Goal: Information Seeking & Learning: Learn about a topic

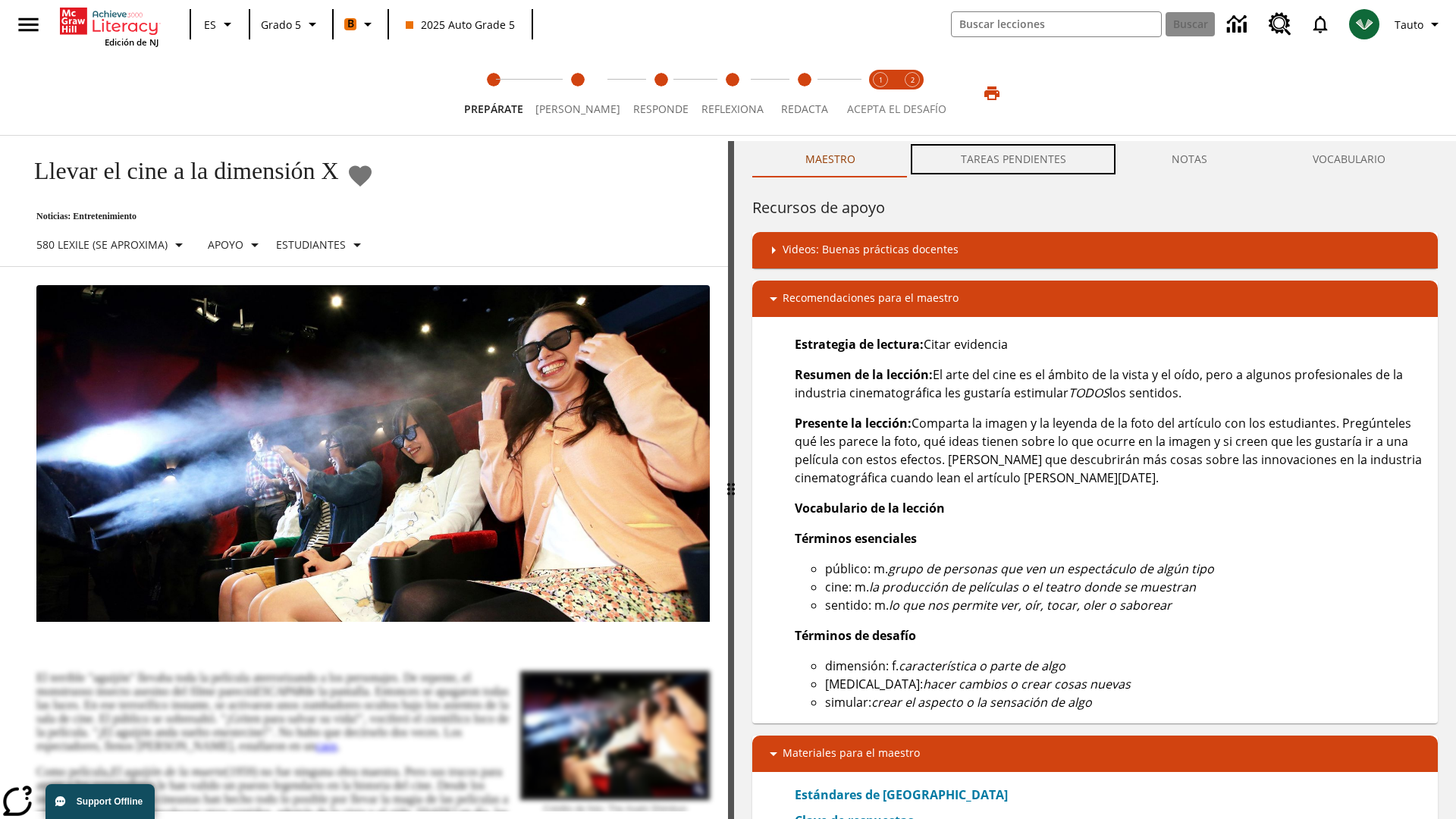
click at [1014, 159] on button "TAREAS PENDIENTES" at bounding box center [1012, 159] width 211 height 36
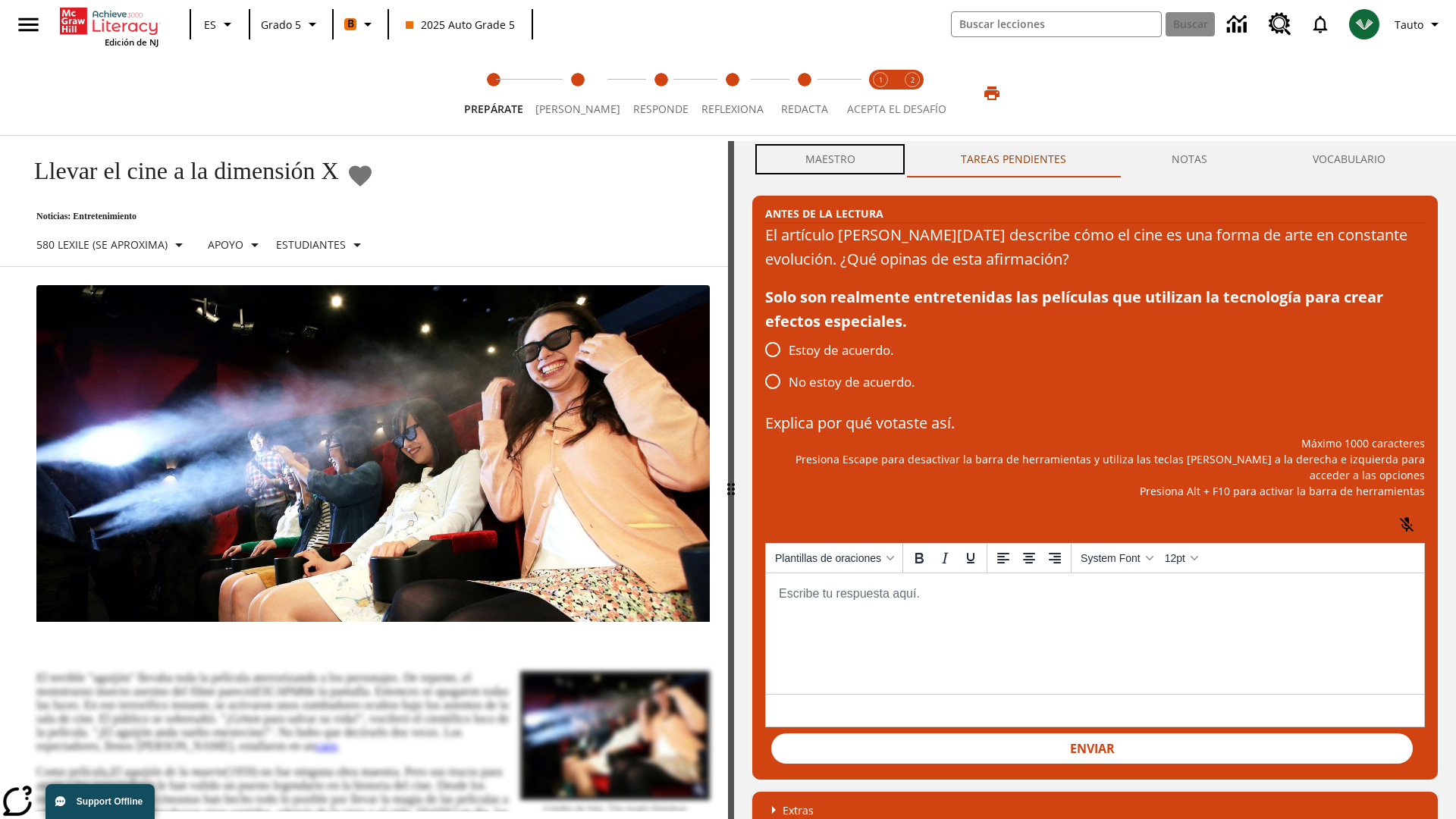
scroll to position [1, 0]
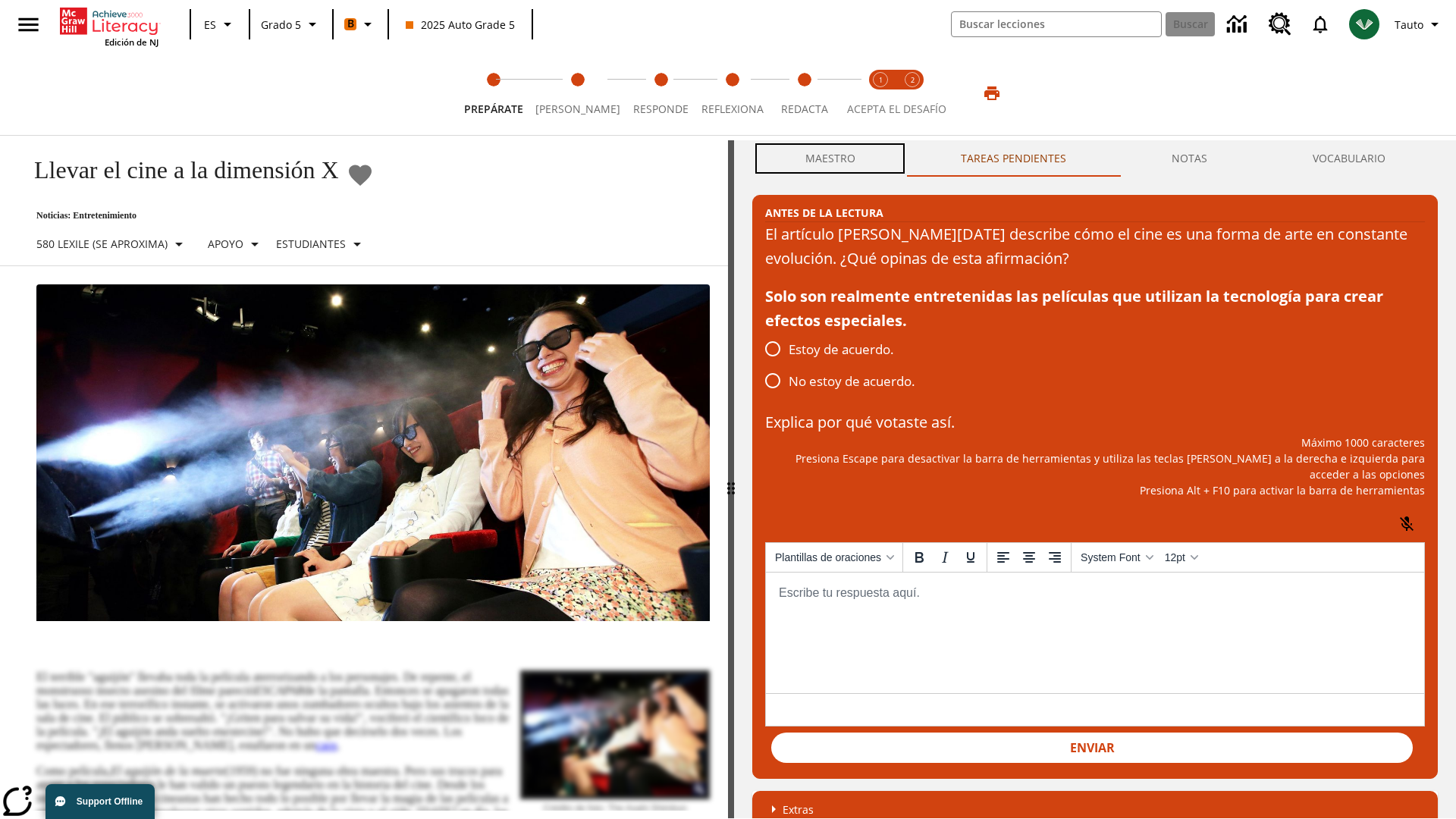
click at [830, 159] on button "Maestro" at bounding box center [830, 158] width 156 height 36
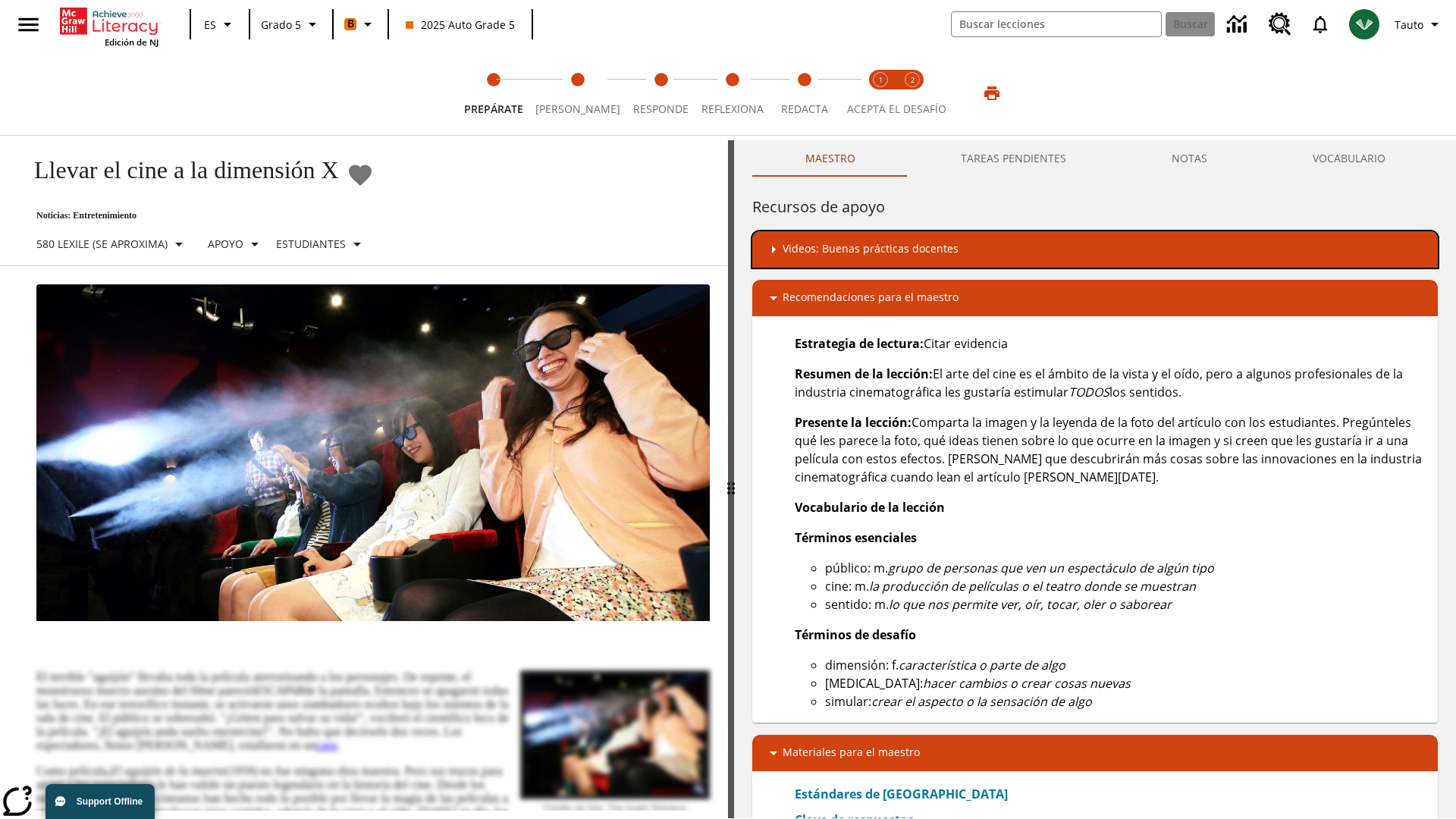
click at [1095, 249] on div "Videos: Buenas prácticas docentes" at bounding box center [1094, 249] width 661 height 18
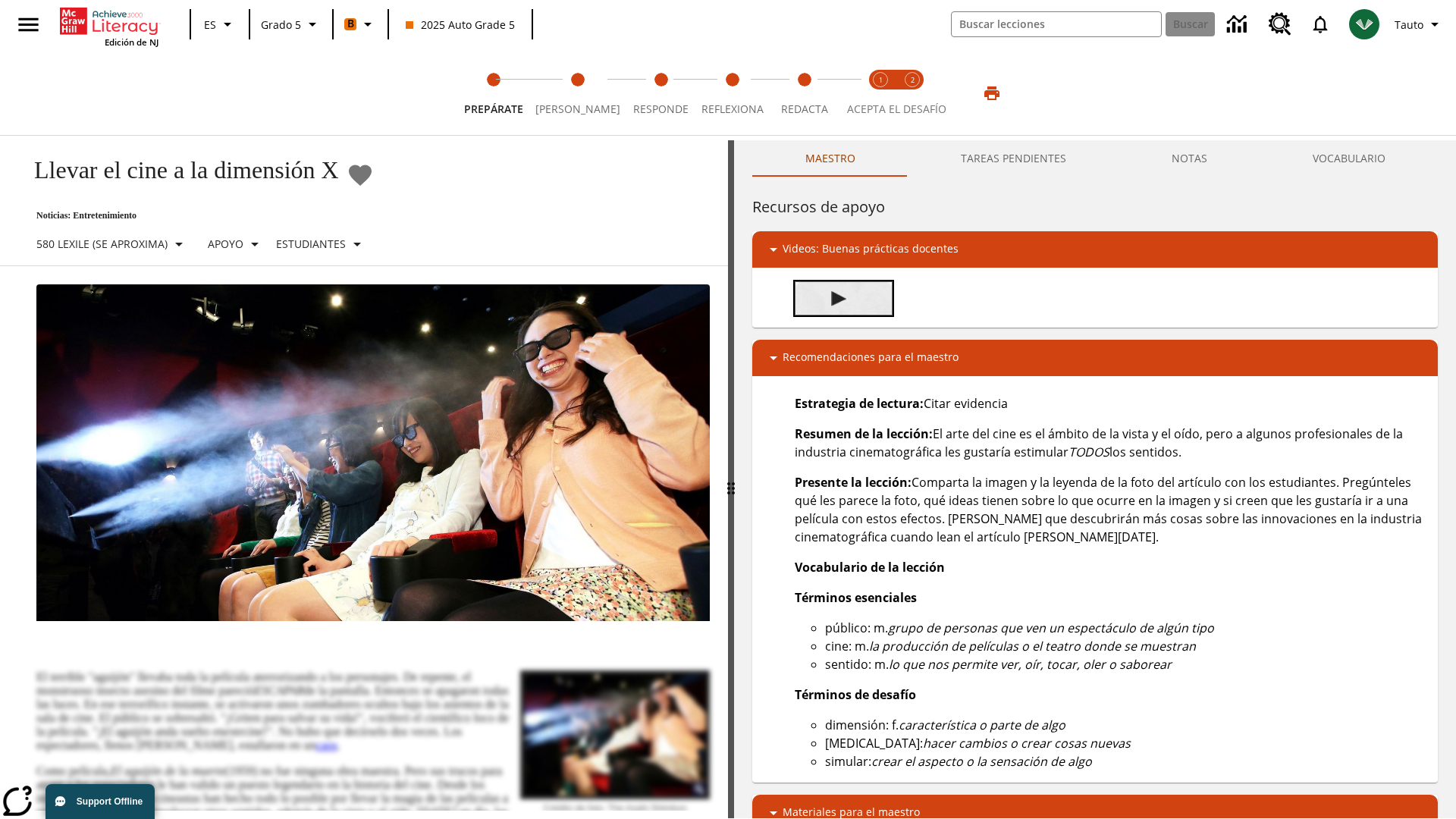
click at [839, 298] on img "Desarrollo del vocabulario académico" at bounding box center [838, 298] width 15 height 15
click at [572, 93] on span "Lee" at bounding box center [577, 103] width 84 height 28
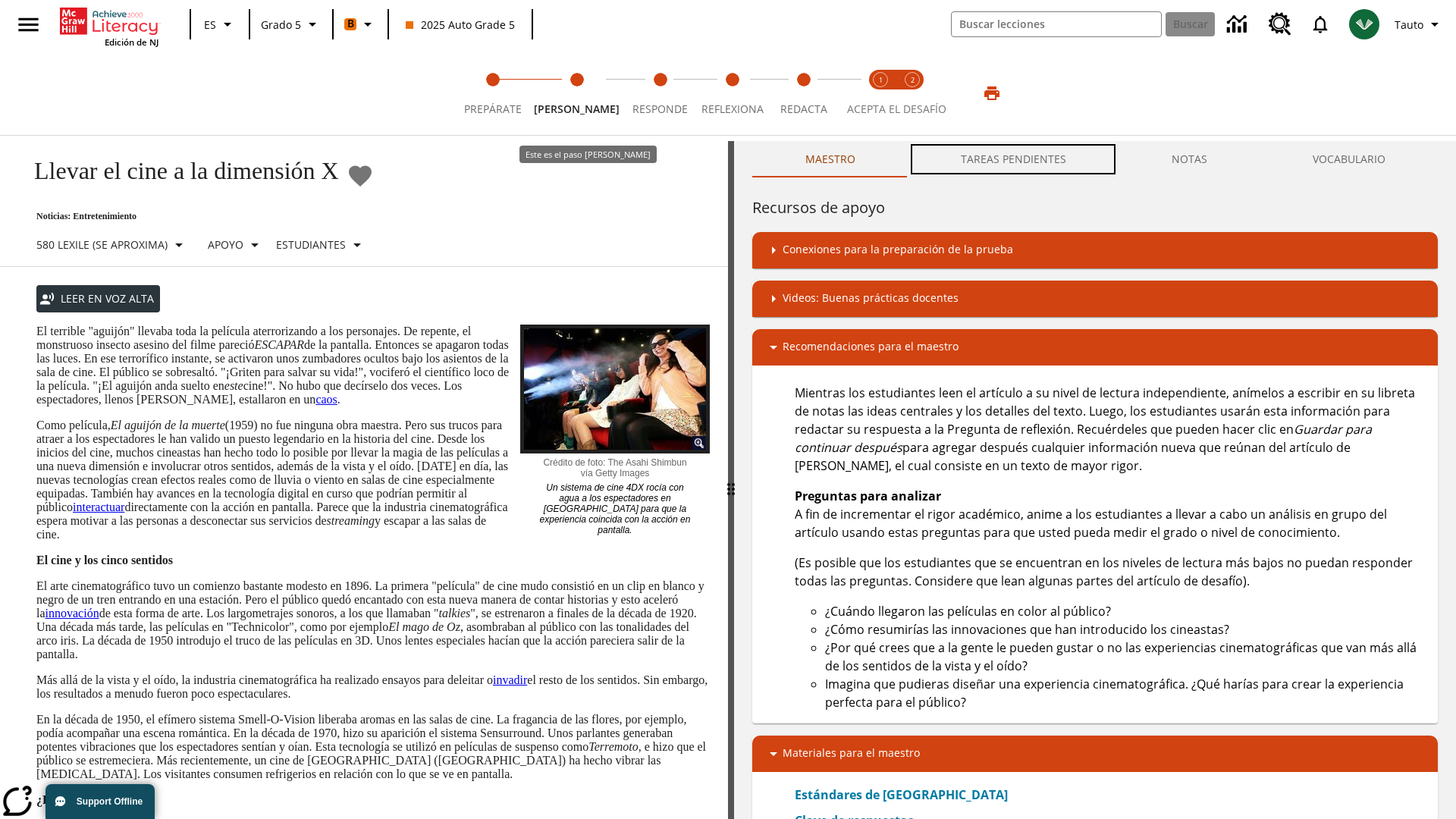
scroll to position [1, 0]
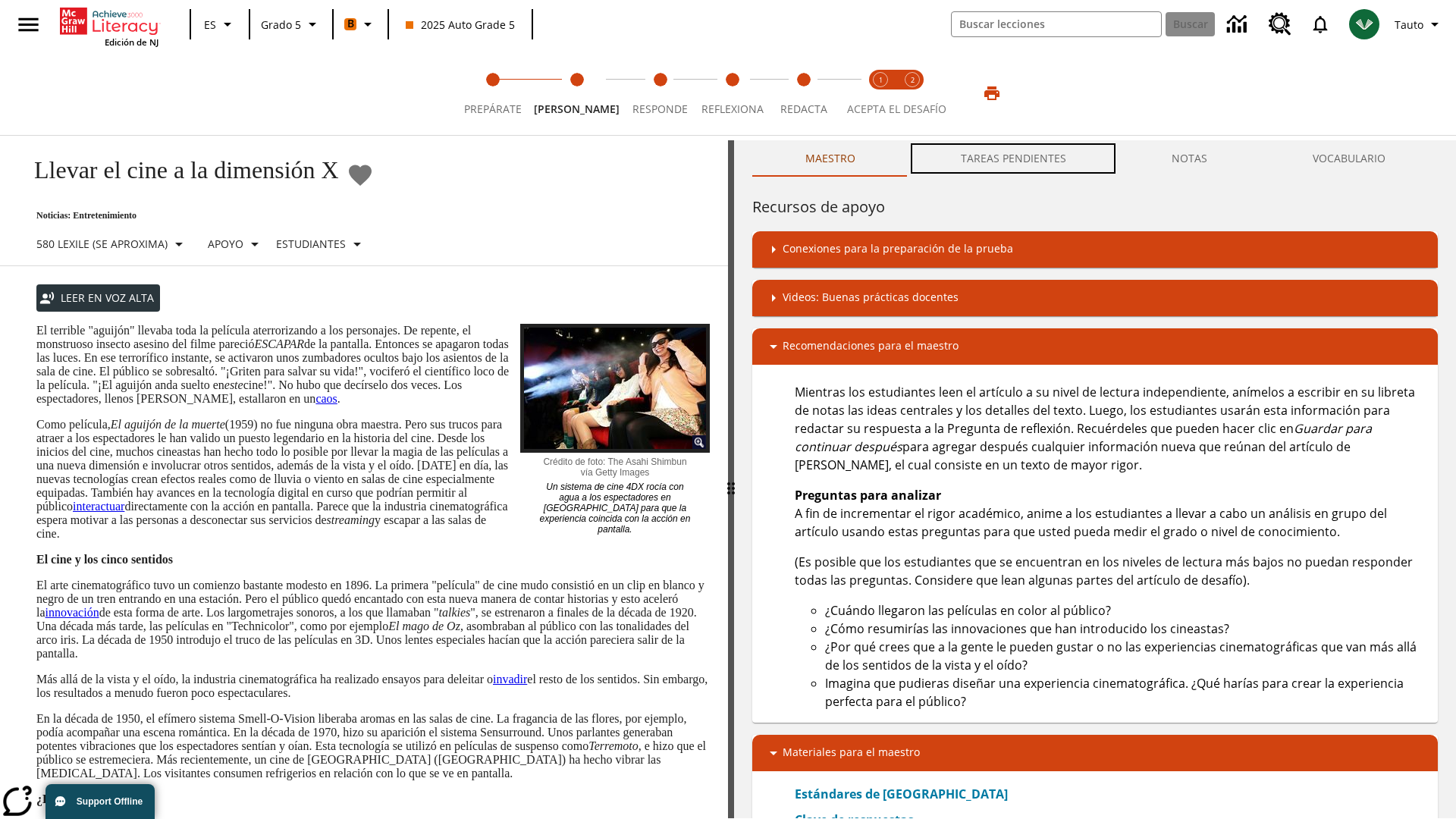
click at [1014, 159] on button "TAREAS PENDIENTES" at bounding box center [1012, 158] width 211 height 36
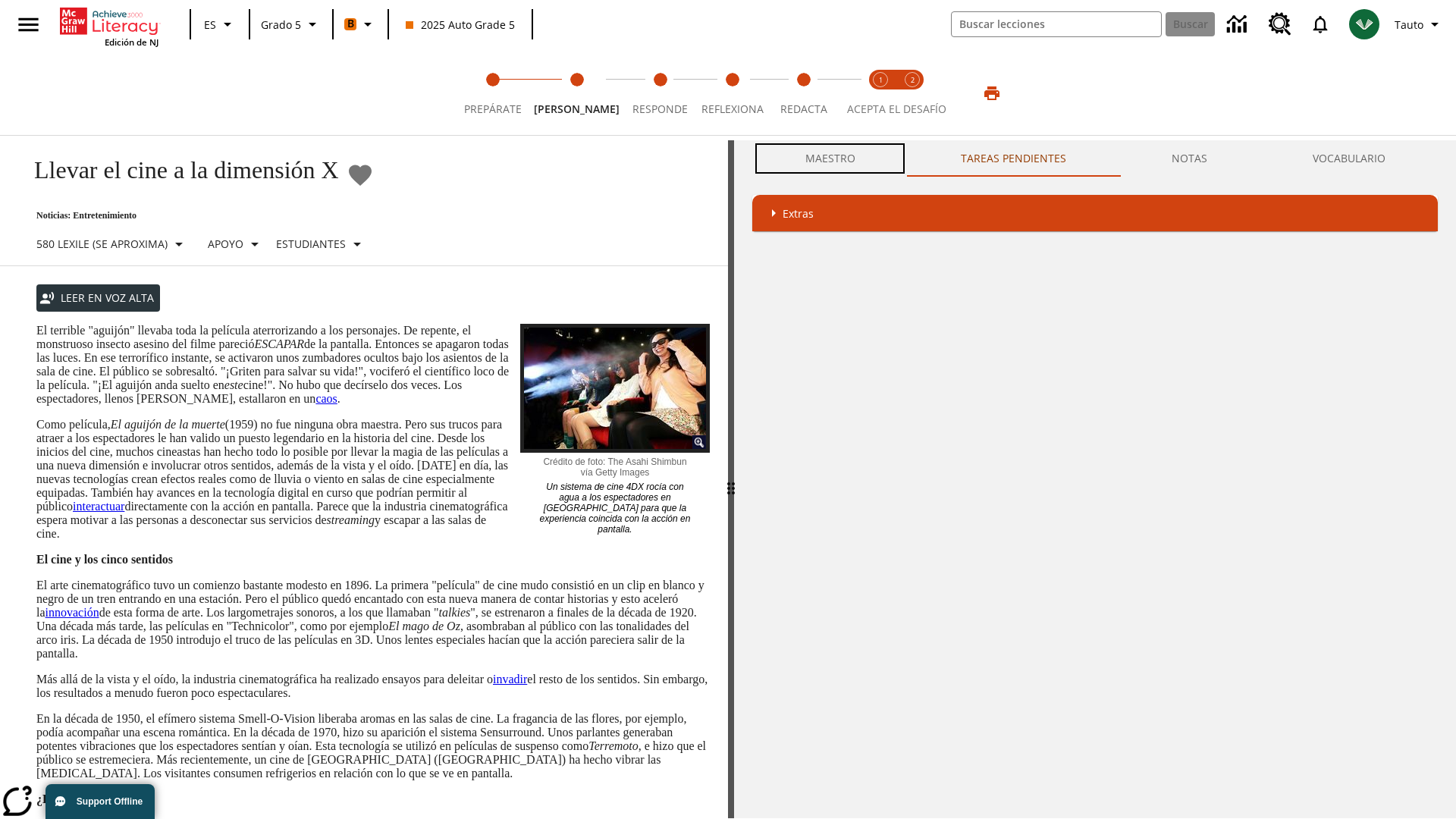
click at [830, 158] on button "Maestro" at bounding box center [830, 158] width 156 height 36
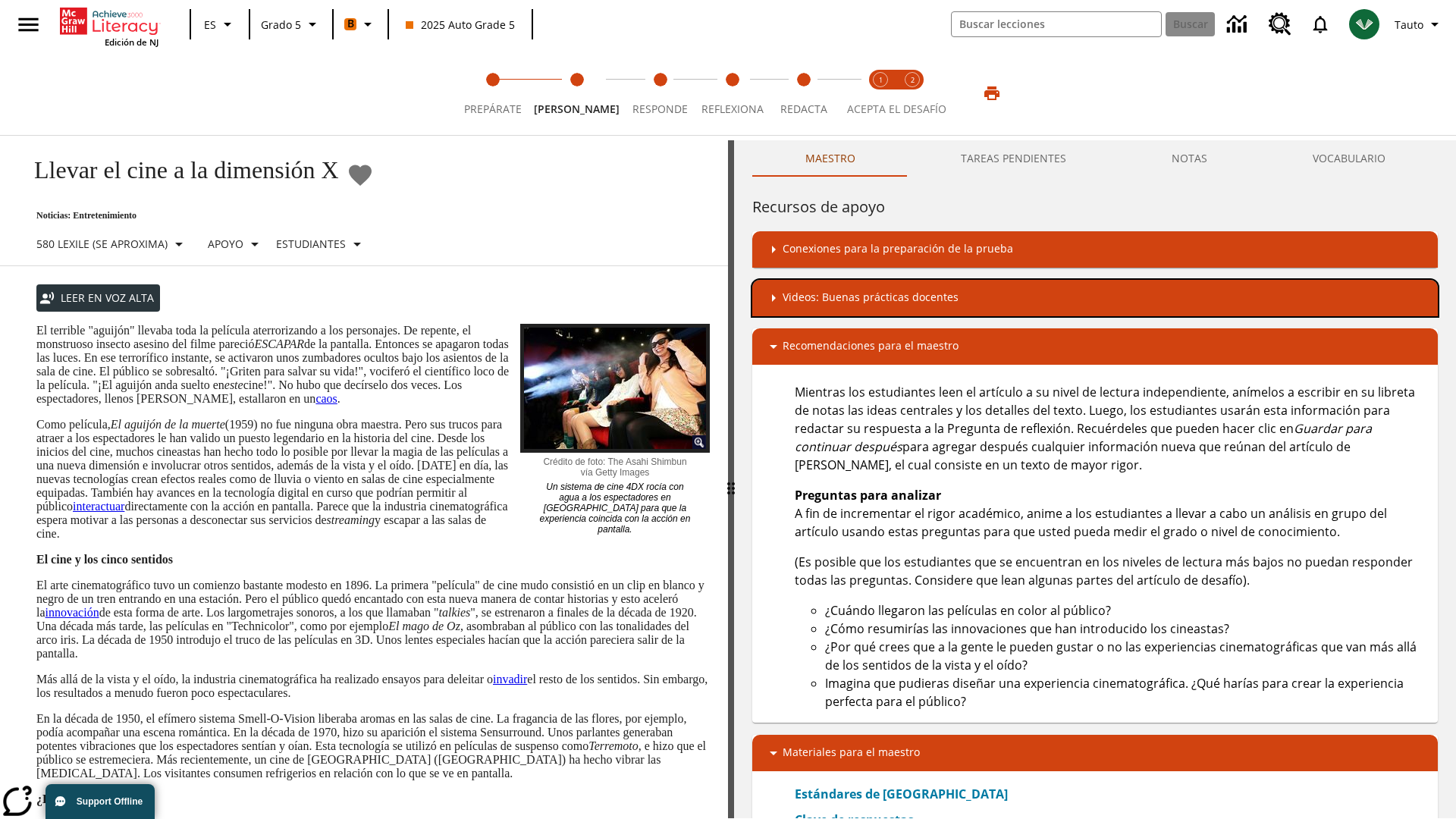
click at [1095, 298] on div "Videos: Buenas prácticas docentes" at bounding box center [1094, 298] width 661 height 18
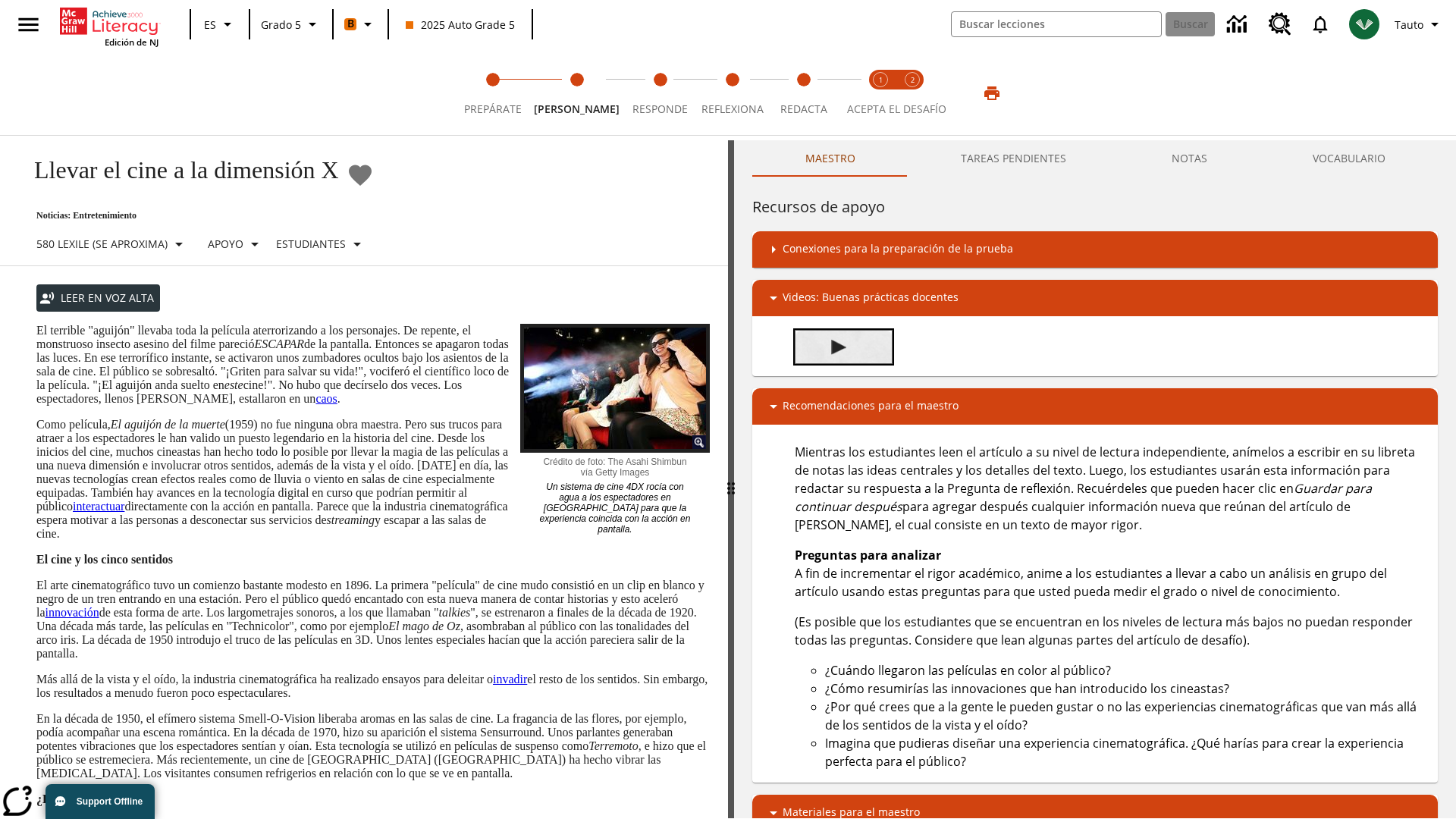
click at [839, 347] on img "Summarization" at bounding box center [838, 347] width 15 height 15
click at [881, 93] on span "Acepta el desafío lee step 1 of 2" at bounding box center [881, 103] width 20 height 28
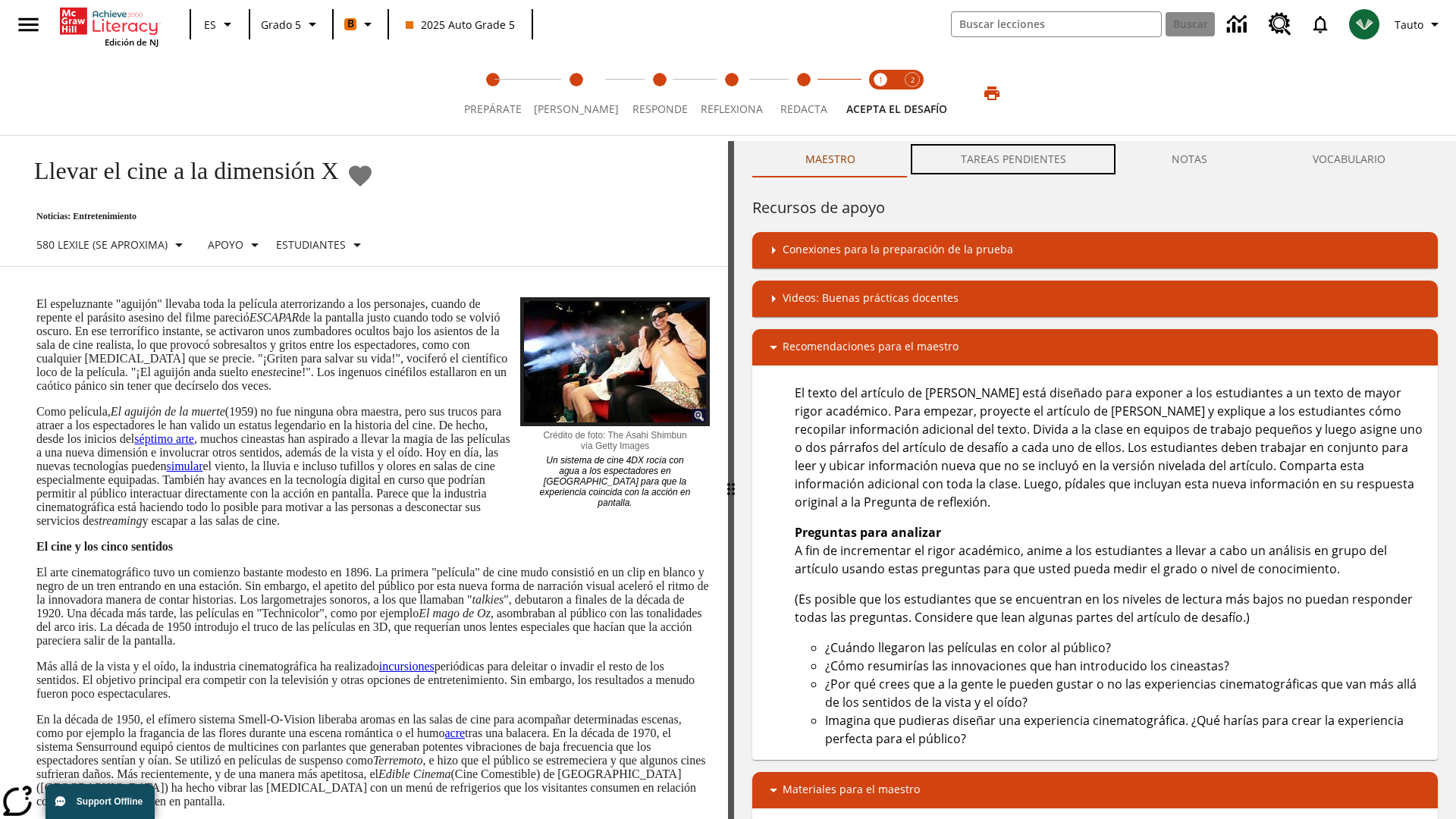
scroll to position [1, 0]
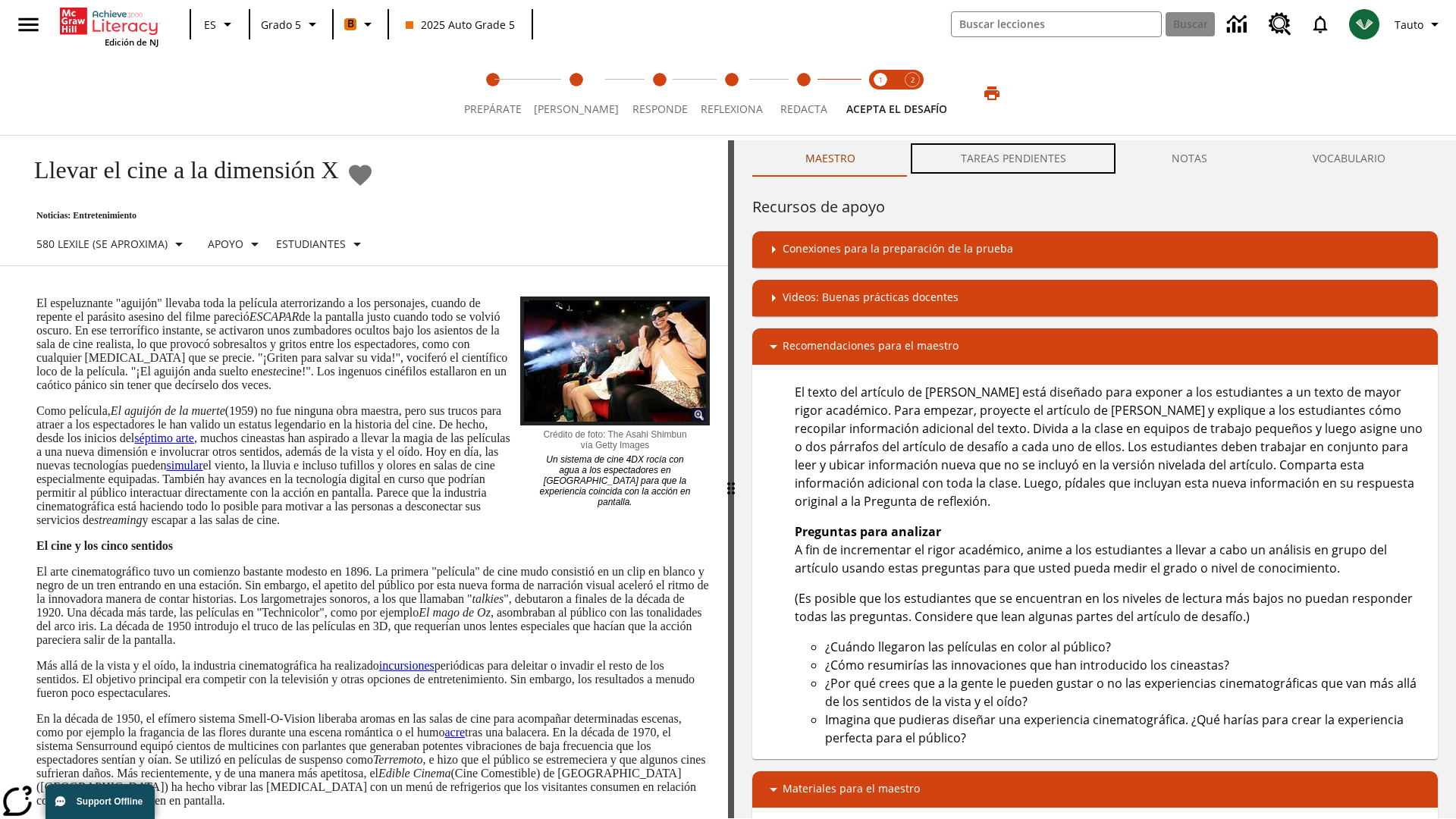
click at [1014, 159] on button "TAREAS PENDIENTES" at bounding box center [1012, 158] width 211 height 36
